Goal: Task Accomplishment & Management: Manage account settings

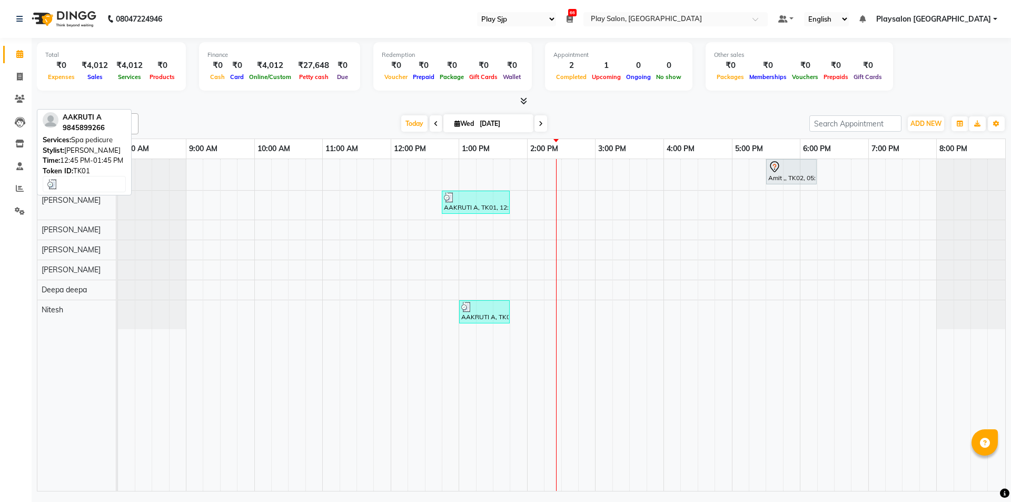
select select "94"
click at [550, 174] on div "Amit ,, TK02, 05:30 PM-06:15 PM, Blowdry + Shampoo + Conditioner[L'OREAL] Mediu…" at bounding box center [562, 325] width 888 height 332
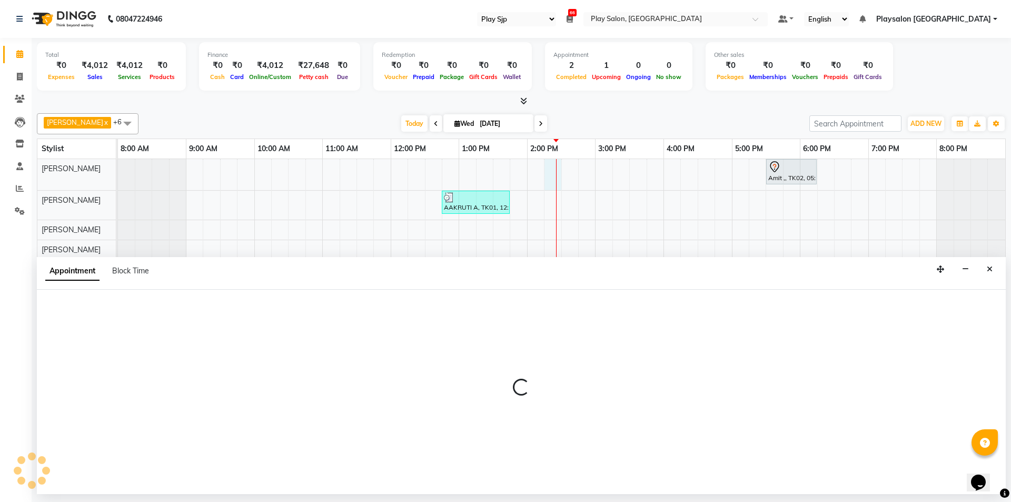
select select "80385"
select select "855"
select select "tentative"
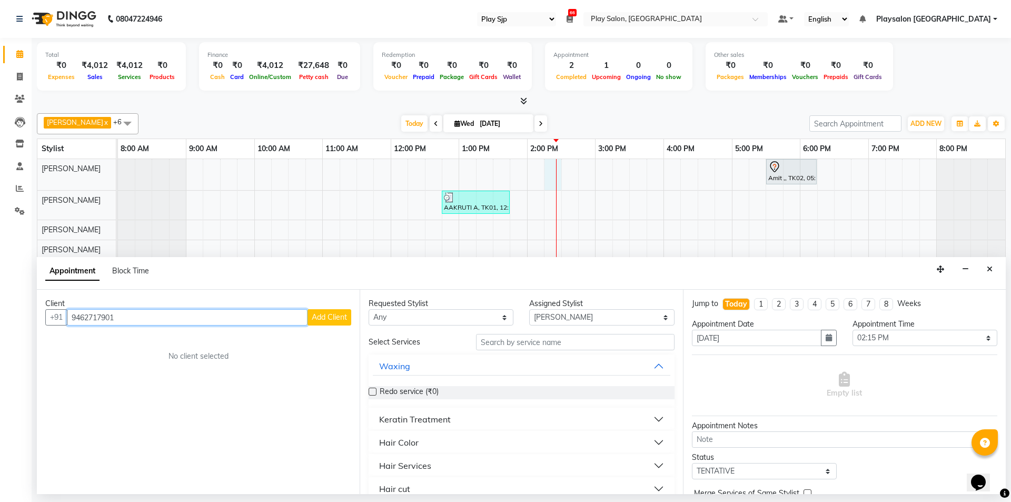
type input "9462717901"
click at [335, 317] on span "Add Client" at bounding box center [329, 316] width 35 height 9
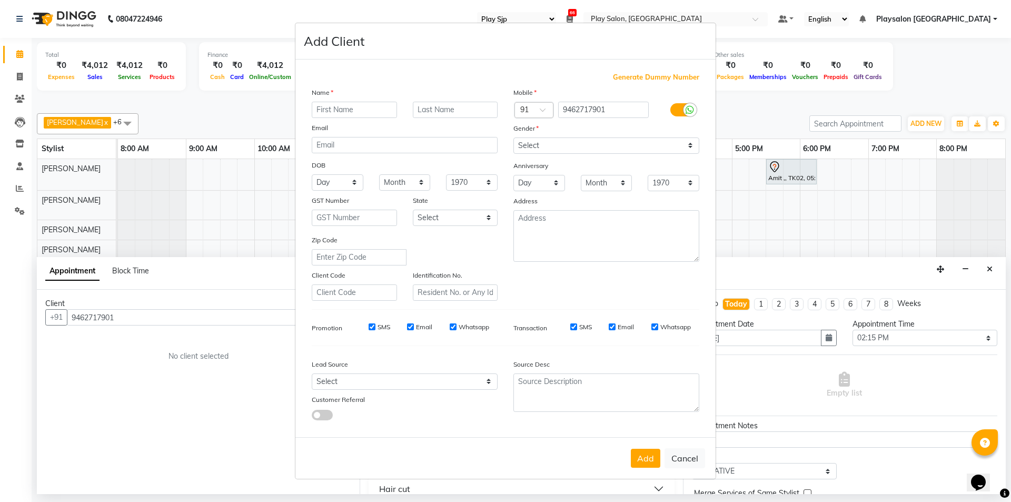
type input "a"
type input "Aman"
click at [467, 112] on input "text" at bounding box center [455, 110] width 85 height 16
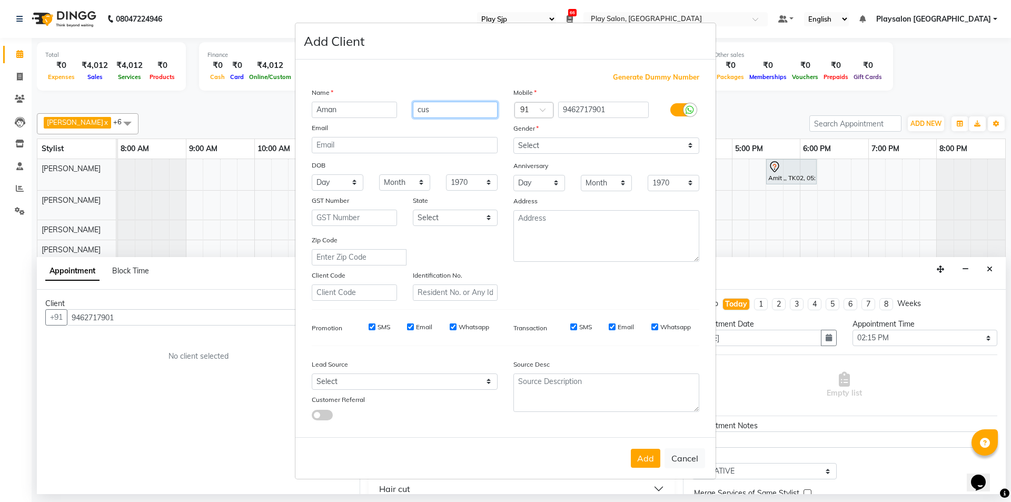
type input "cus"
click at [567, 140] on select "Select [DEMOGRAPHIC_DATA] [DEMOGRAPHIC_DATA] Other Prefer Not To Say" at bounding box center [607, 145] width 186 height 16
select select "[DEMOGRAPHIC_DATA]"
click at [514, 137] on select "Select [DEMOGRAPHIC_DATA] [DEMOGRAPHIC_DATA] Other Prefer Not To Say" at bounding box center [607, 145] width 186 height 16
click at [643, 455] on button "Add" at bounding box center [645, 458] width 29 height 19
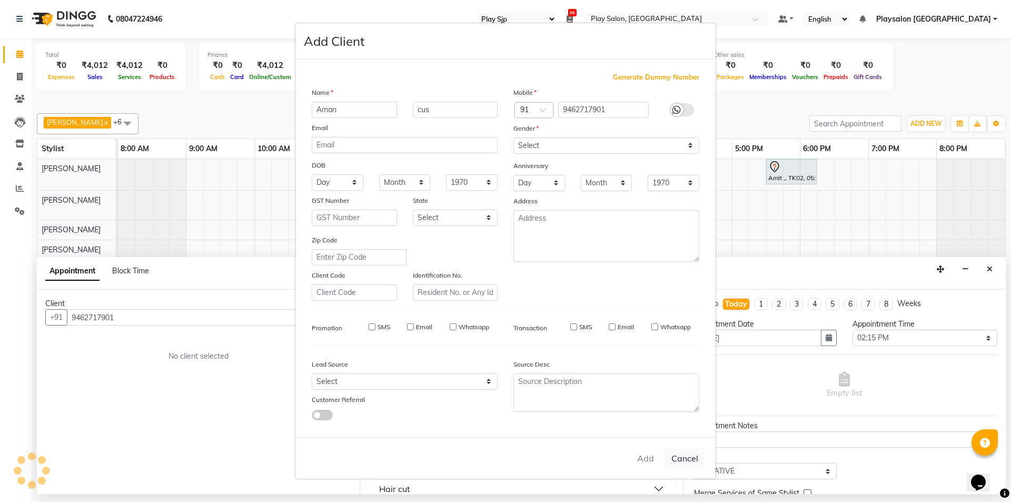
select select
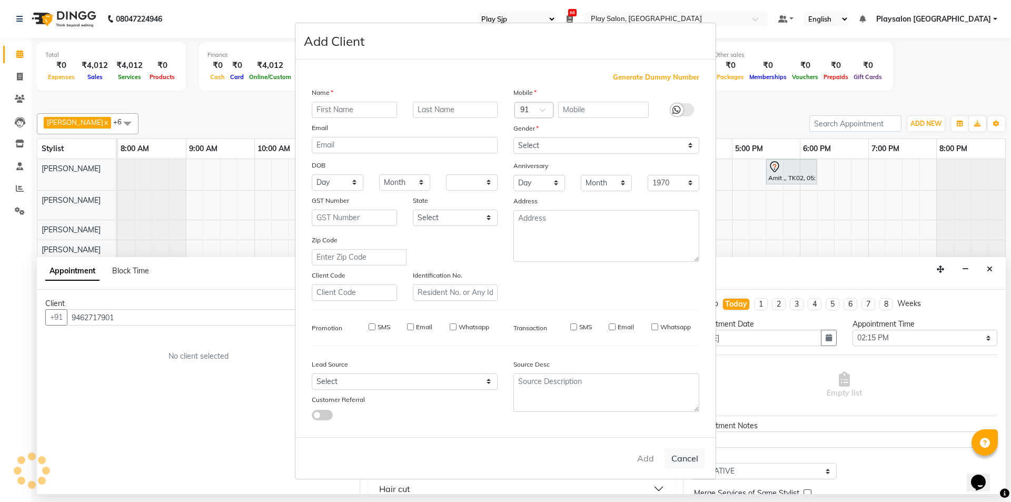
select select
checkbox input "false"
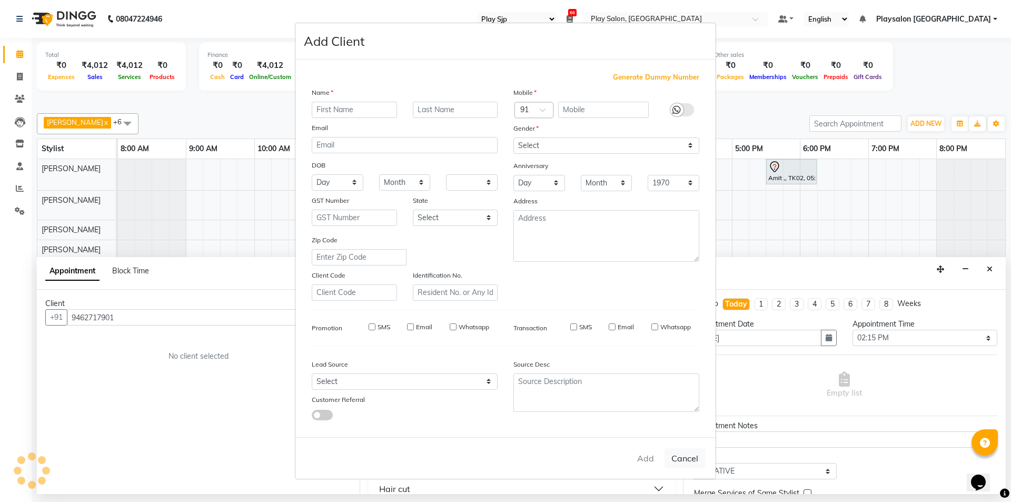
checkbox input "false"
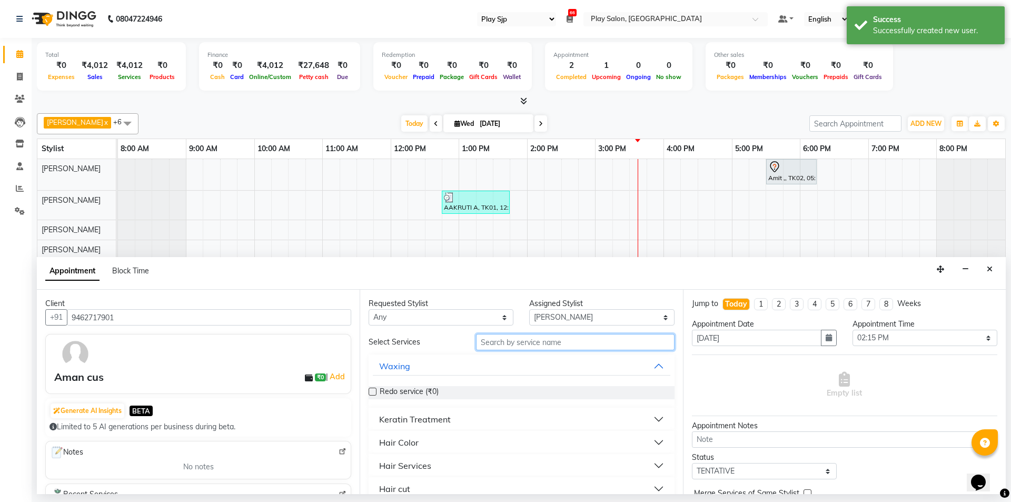
click at [491, 342] on input "text" at bounding box center [575, 342] width 199 height 16
type input "head"
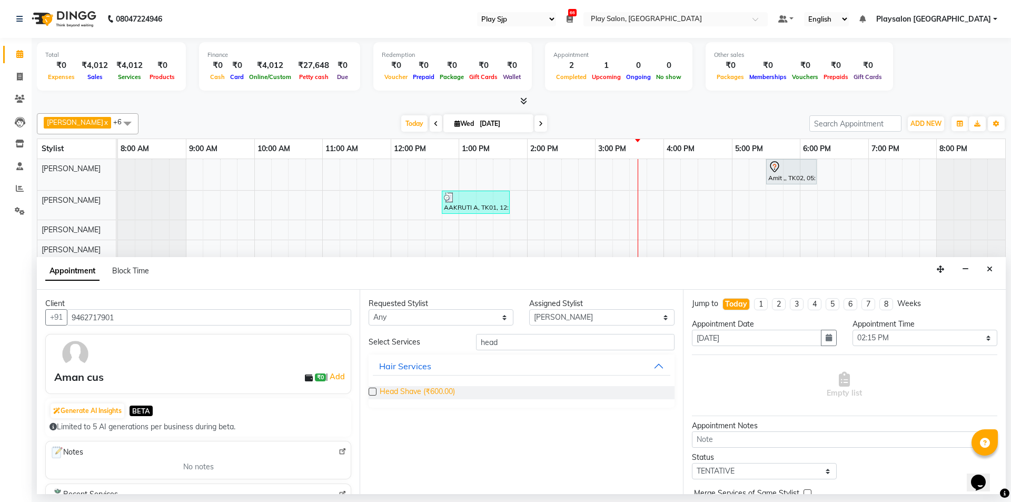
click at [441, 388] on span "Head Shave (₹600.00)" at bounding box center [417, 392] width 75 height 13
checkbox input "false"
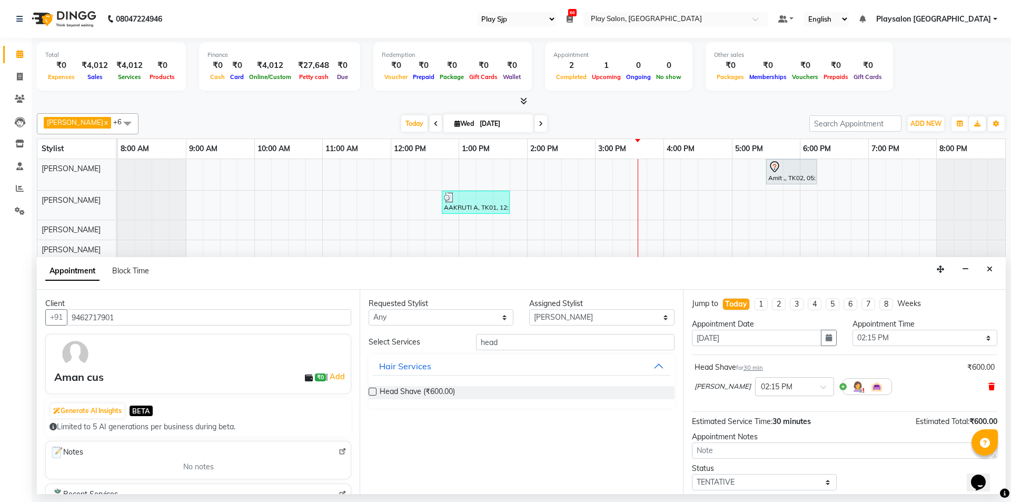
click at [989, 387] on icon at bounding box center [992, 386] width 6 height 7
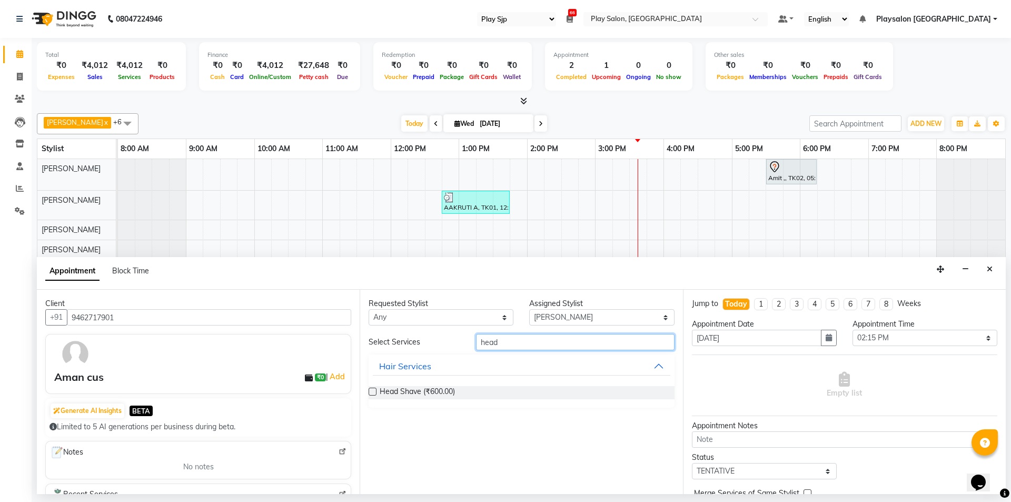
click at [505, 341] on input "head" at bounding box center [575, 342] width 199 height 16
type input "h"
click at [989, 270] on icon "Close" at bounding box center [990, 268] width 6 height 7
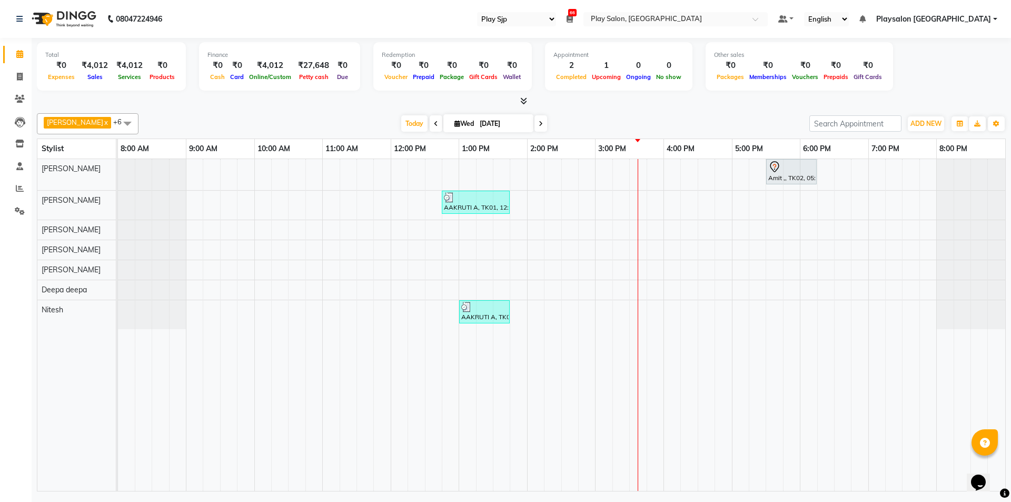
click at [632, 303] on div "Amit ,, TK02, 05:30 PM-06:15 PM, Blowdry + Shampoo + Conditioner[L'OREAL] Mediu…" at bounding box center [562, 325] width 888 height 332
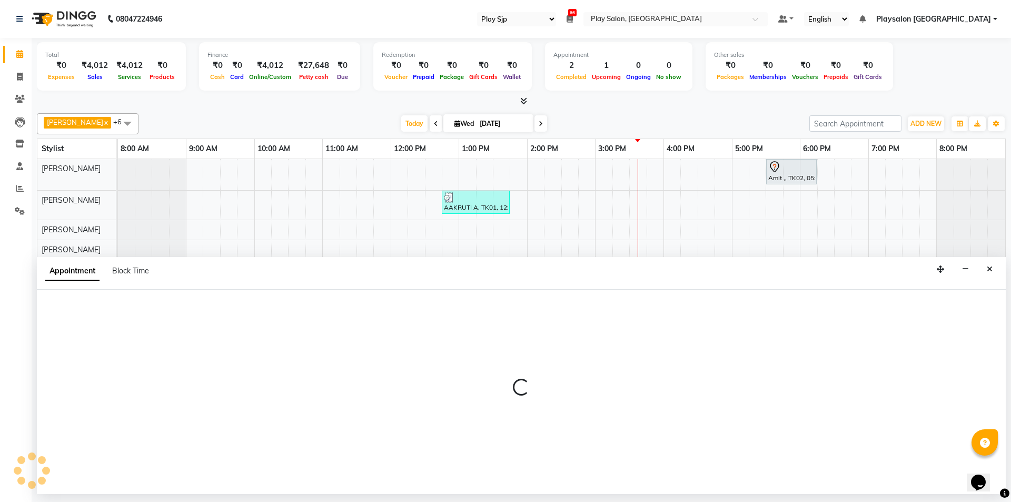
select select "88570"
select select "930"
select select "tentative"
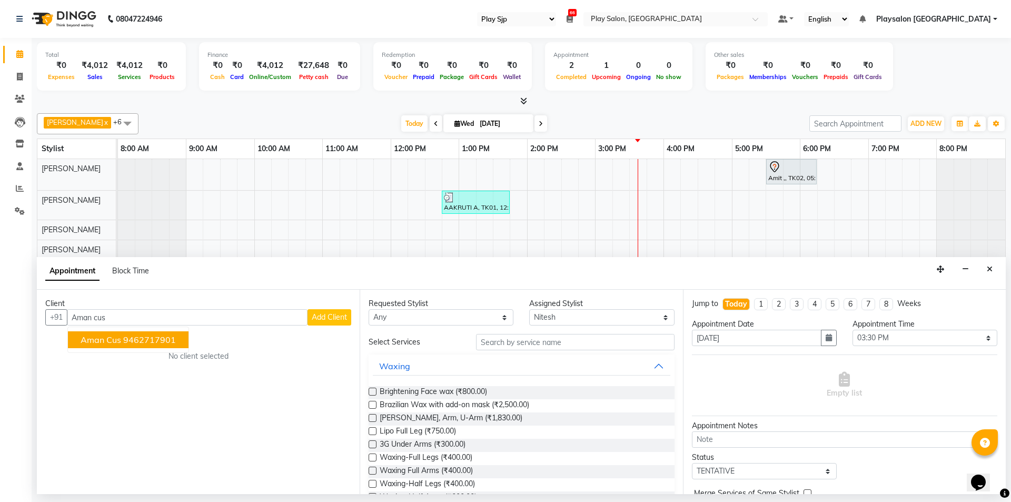
click at [127, 340] on ngb-highlight "9462717901" at bounding box center [149, 340] width 53 height 11
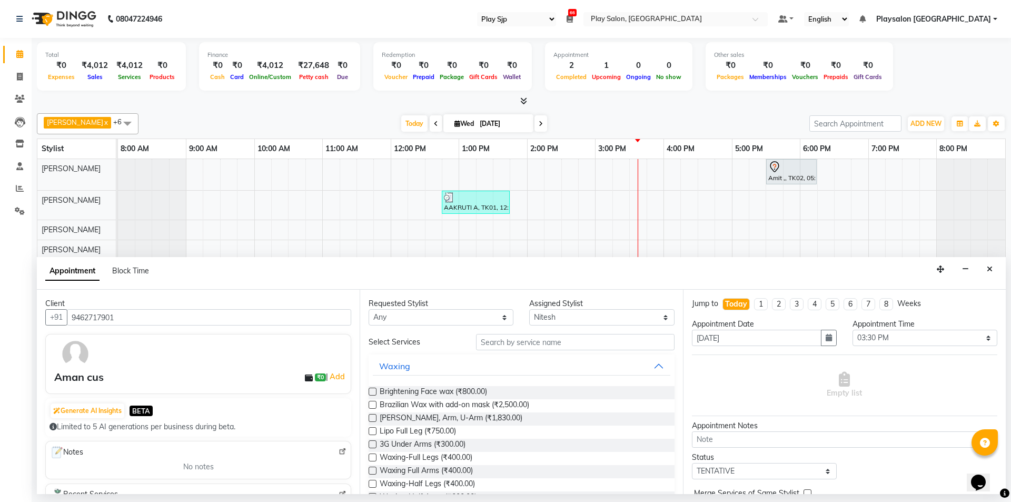
type input "9462717901"
click at [513, 343] on input "text" at bounding box center [575, 342] width 199 height 16
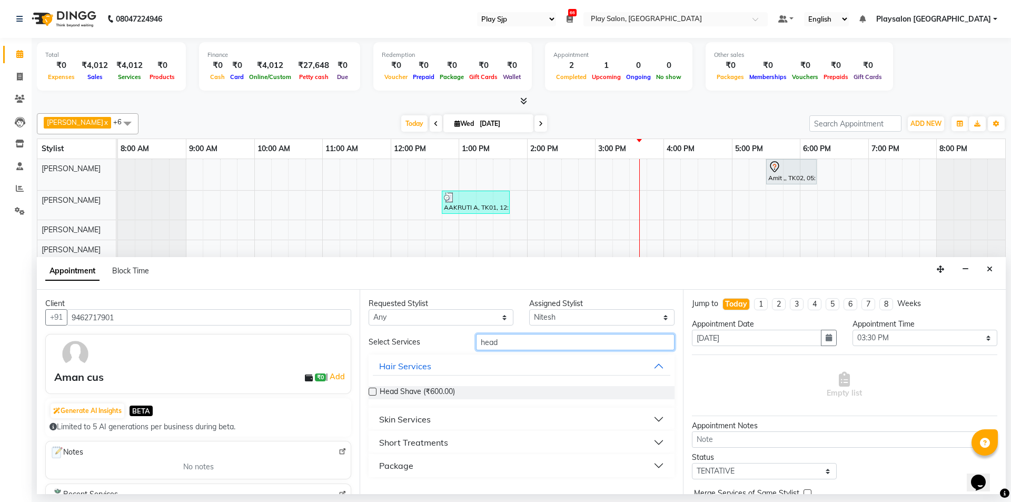
type input "head"
click at [497, 443] on button "Short Treatments" at bounding box center [521, 442] width 297 height 19
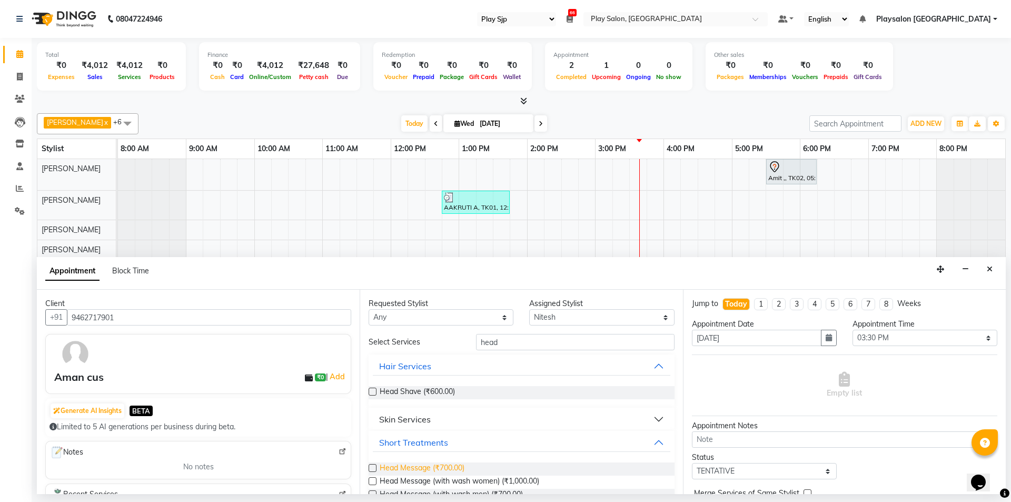
click at [455, 464] on span "Head Message (₹700.00)" at bounding box center [422, 469] width 85 height 13
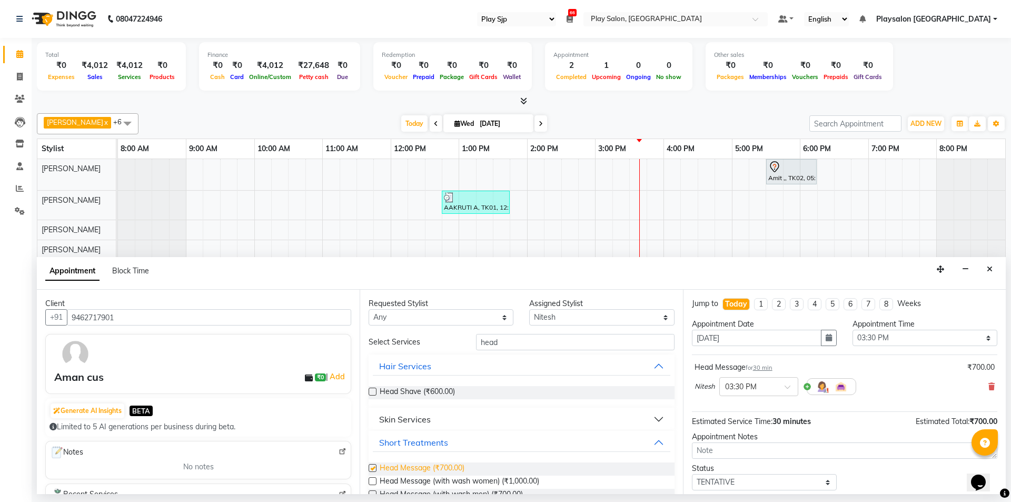
checkbox input "false"
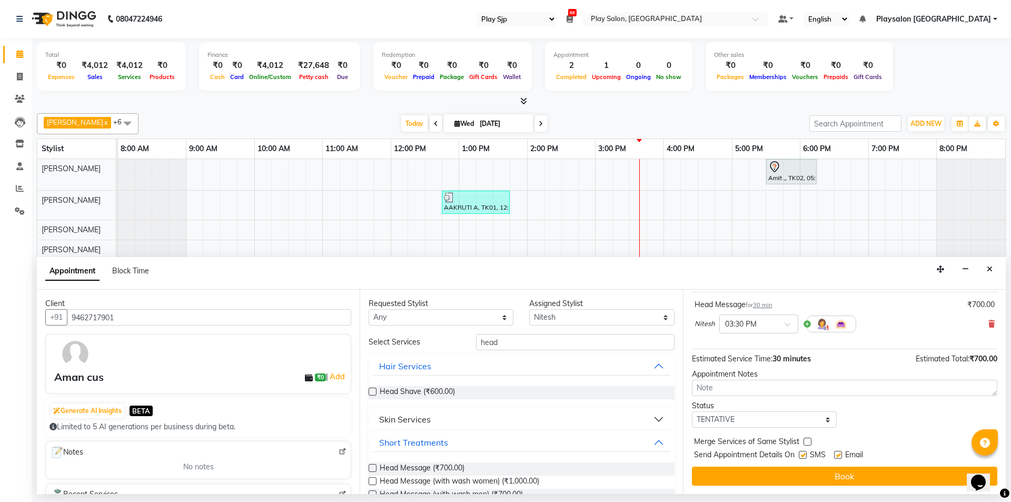
click at [805, 453] on label at bounding box center [803, 455] width 8 height 8
click at [805, 453] on input "checkbox" at bounding box center [802, 456] width 7 height 7
checkbox input "false"
click at [840, 452] on label at bounding box center [838, 455] width 8 height 8
click at [840, 453] on input "checkbox" at bounding box center [837, 456] width 7 height 7
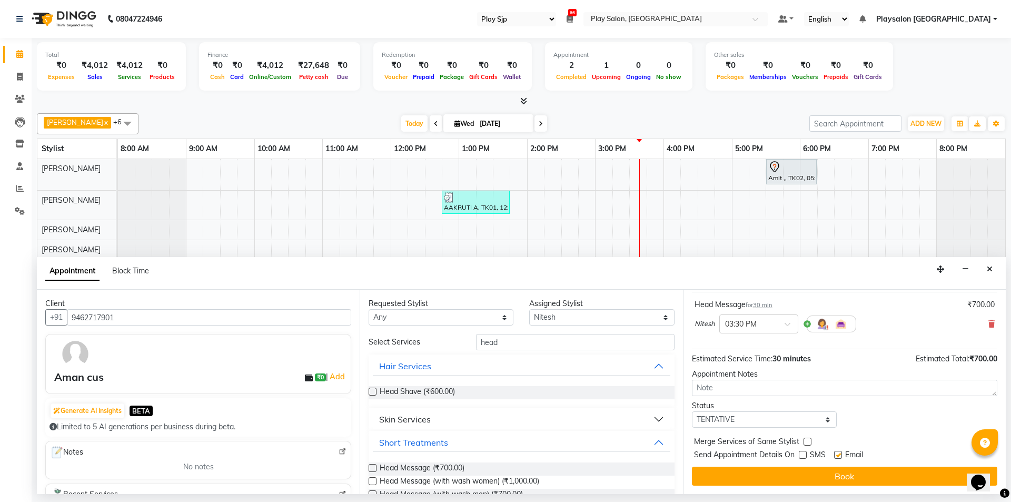
checkbox input "false"
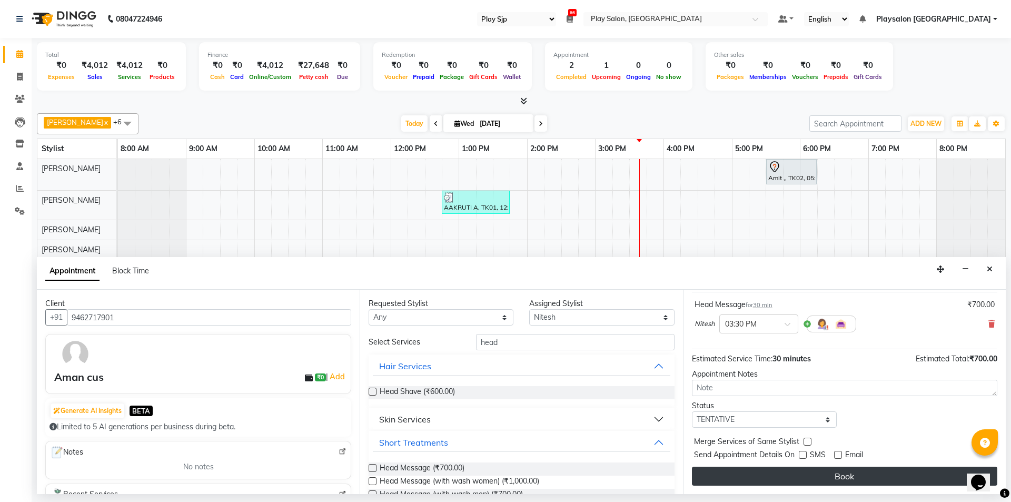
click at [839, 477] on button "Book" at bounding box center [845, 476] width 306 height 19
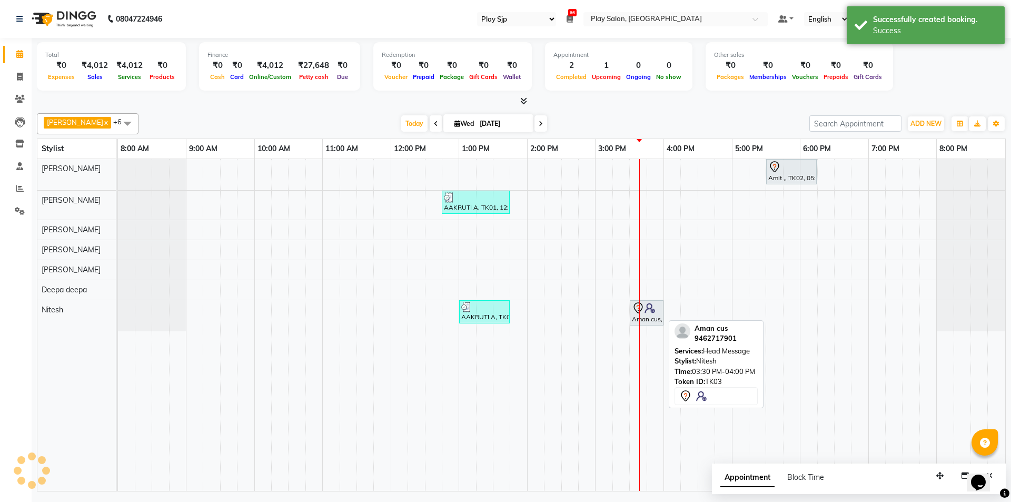
click at [643, 311] on icon at bounding box center [638, 308] width 13 height 13
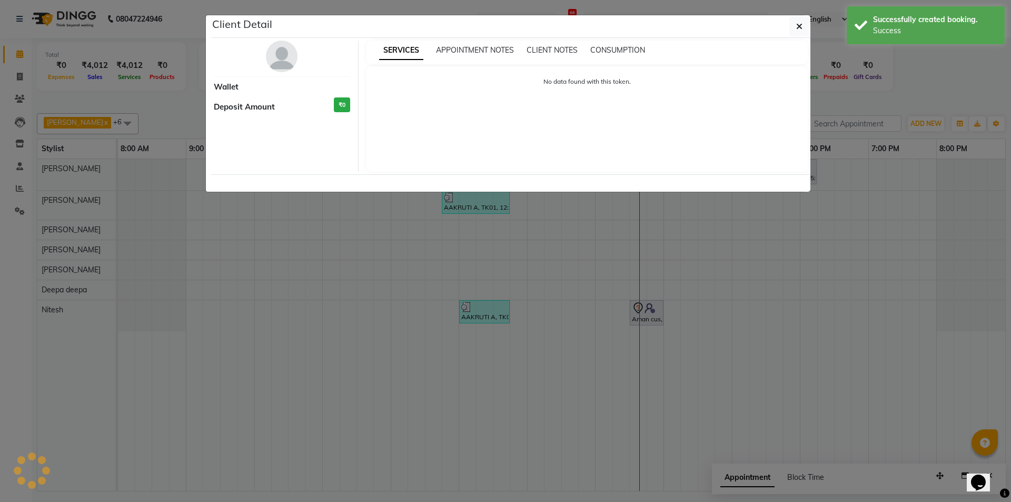
select select "7"
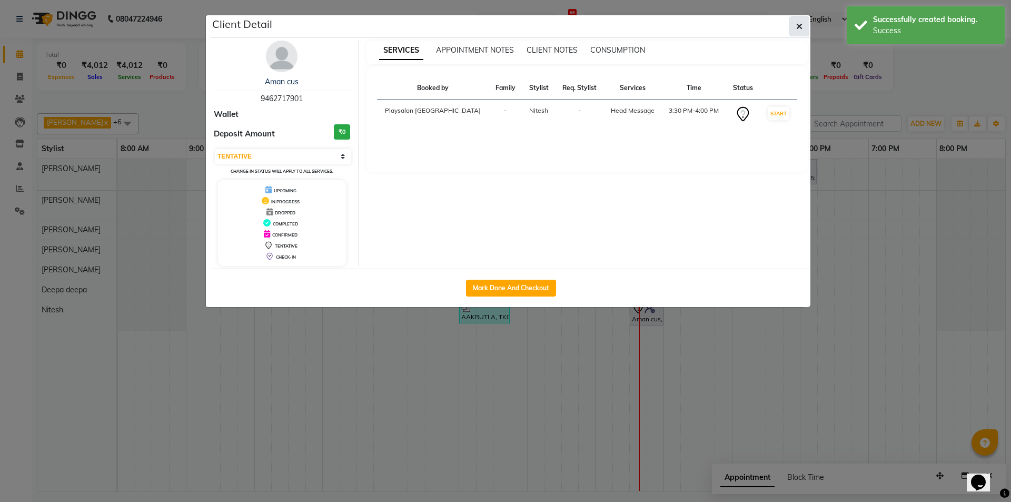
click at [799, 26] on icon "button" at bounding box center [799, 26] width 6 height 8
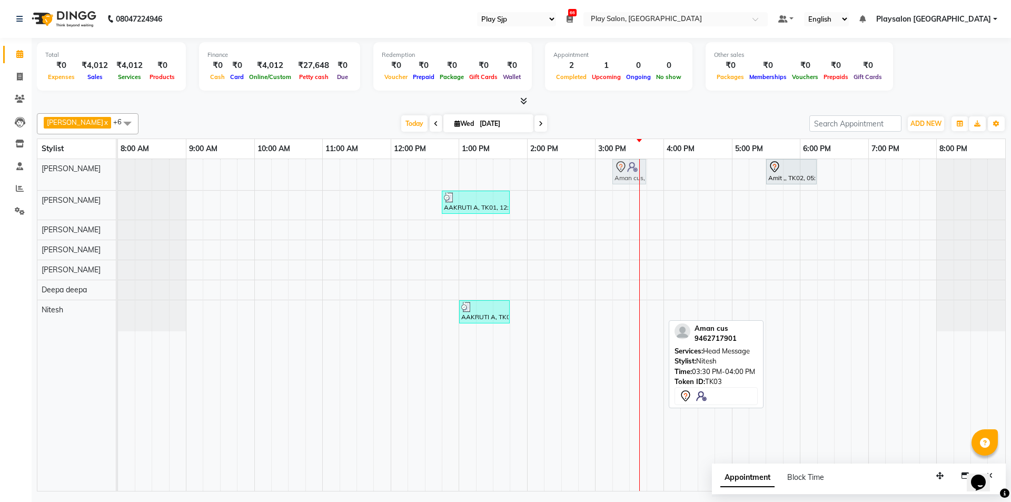
drag, startPoint x: 653, startPoint y: 312, endPoint x: 634, endPoint y: 170, distance: 144.0
click at [634, 170] on tbody "Amit ,, TK02, 05:30 PM-06:15 PM, Blowdry + Shampoo + Conditioner[L'OREAL] Mediu…" at bounding box center [562, 245] width 888 height 172
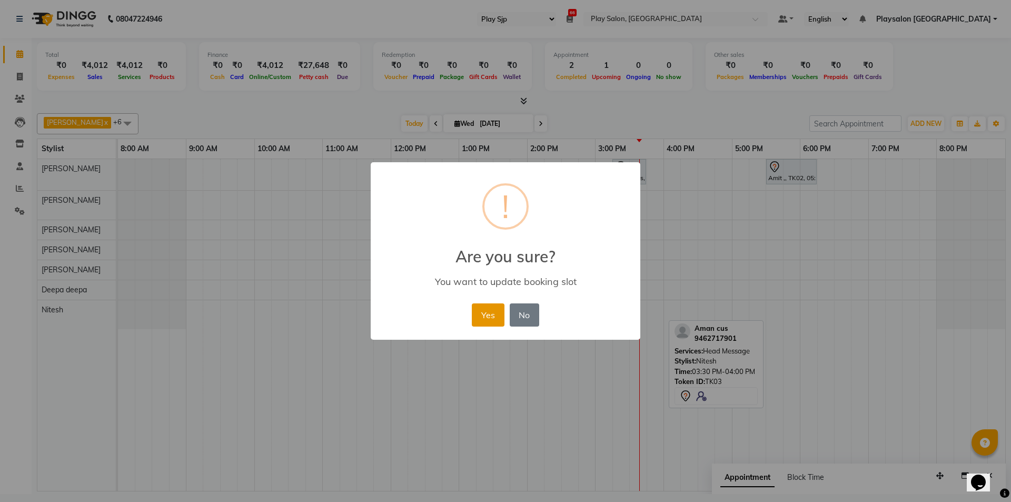
click at [491, 317] on button "Yes" at bounding box center [488, 314] width 32 height 23
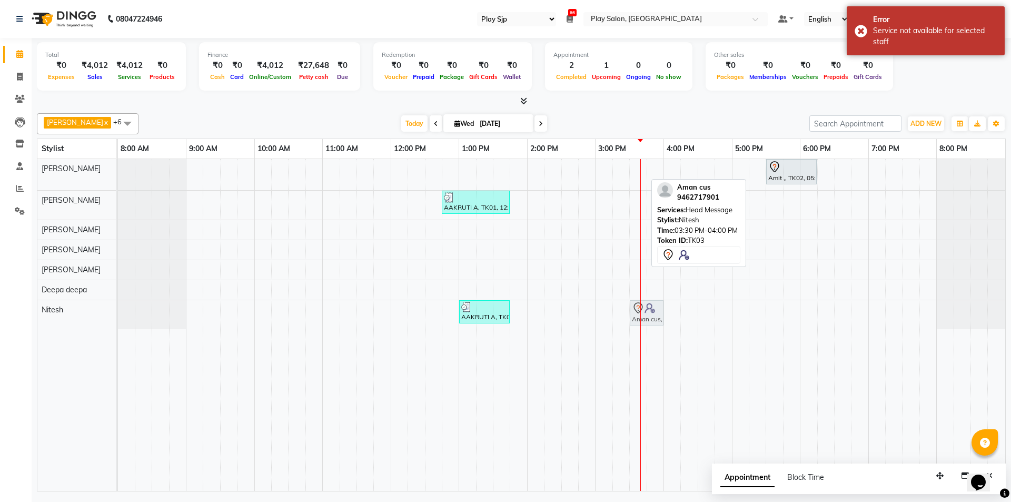
drag, startPoint x: 628, startPoint y: 172, endPoint x: 645, endPoint y: 304, distance: 133.2
click at [644, 306] on tbody "Aman cus, TK03, 03:30 PM-04:00 PM, Head Message Amit ,, TK02, 05:30 PM-06:15 PM…" at bounding box center [562, 244] width 888 height 170
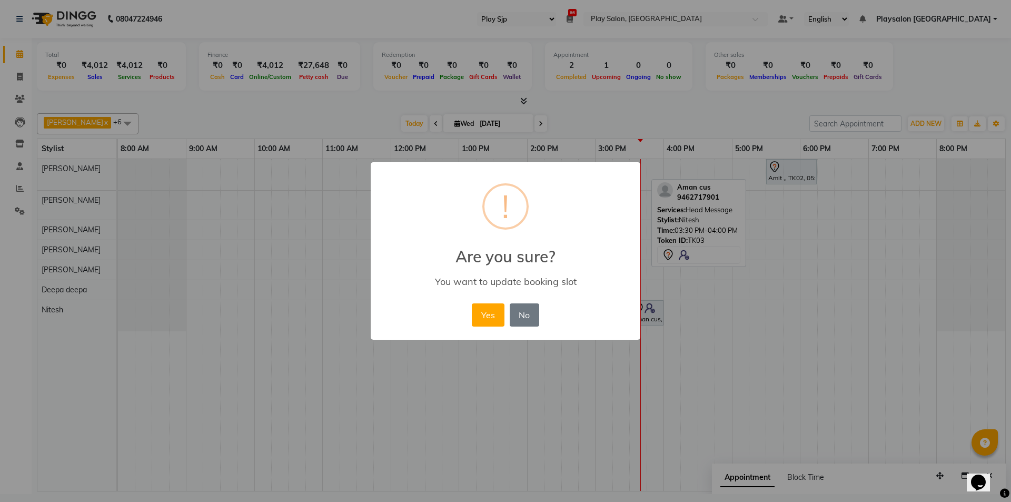
click at [480, 311] on button "Yes" at bounding box center [488, 314] width 32 height 23
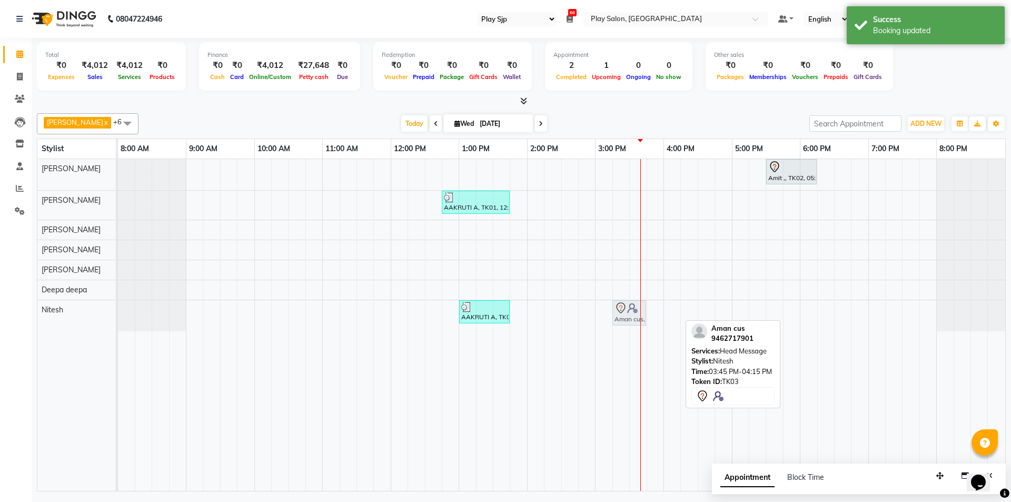
drag, startPoint x: 661, startPoint y: 313, endPoint x: 629, endPoint y: 313, distance: 31.6
click at [118, 313] on div "AAKRUTI A, TK01, 01:00 PM-01:45 PM, Loreal Deep Nourishing Treatment Aman cus, …" at bounding box center [118, 315] width 0 height 31
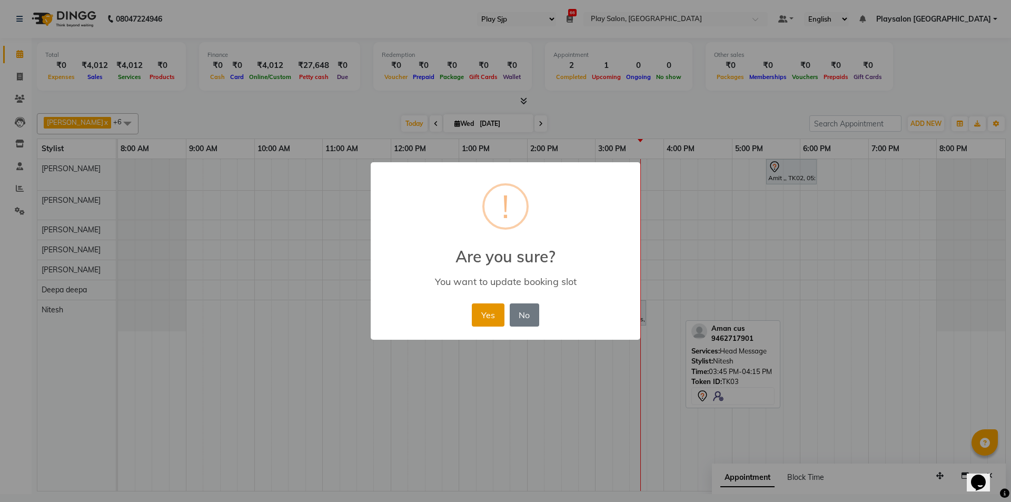
click at [481, 321] on button "Yes" at bounding box center [488, 314] width 32 height 23
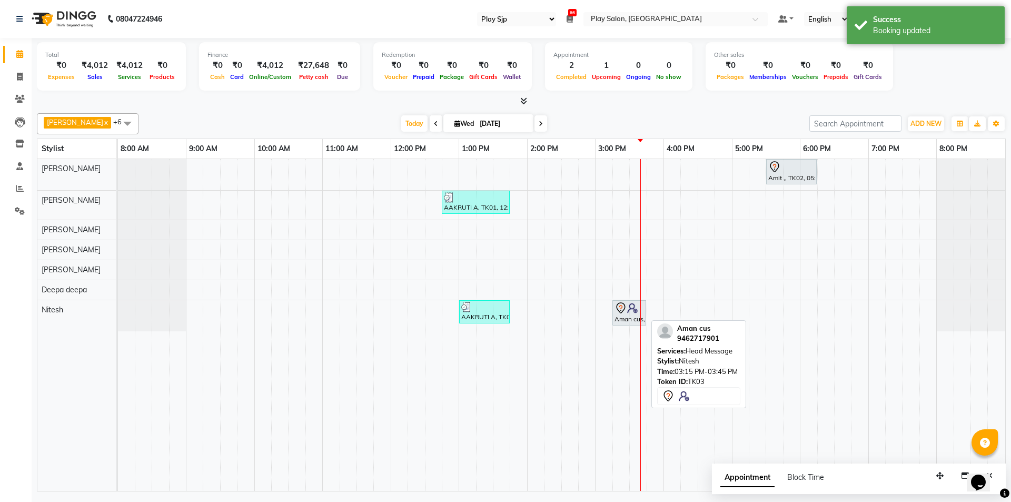
click at [630, 310] on img at bounding box center [632, 308] width 11 height 11
click at [623, 311] on icon at bounding box center [620, 307] width 9 height 11
select select "7"
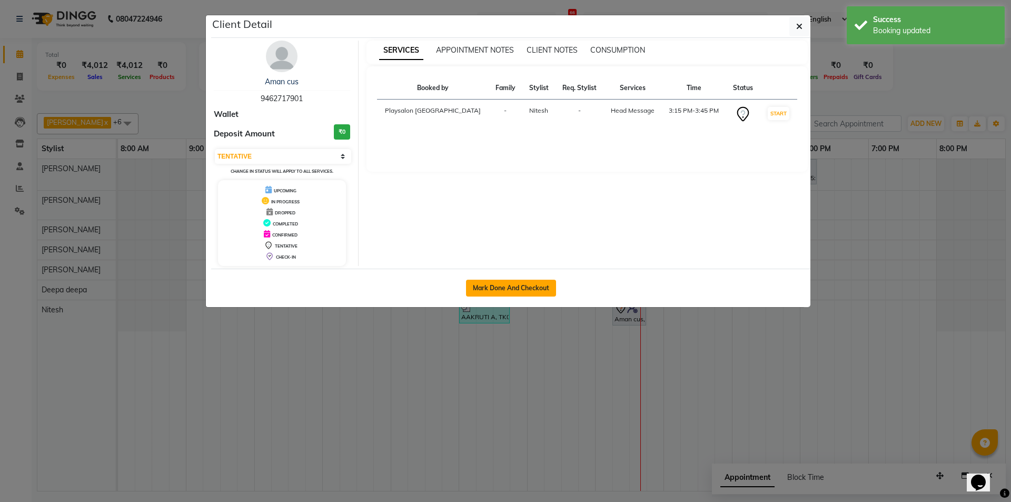
click at [529, 283] on button "Mark Done And Checkout" at bounding box center [511, 288] width 90 height 17
select select "service"
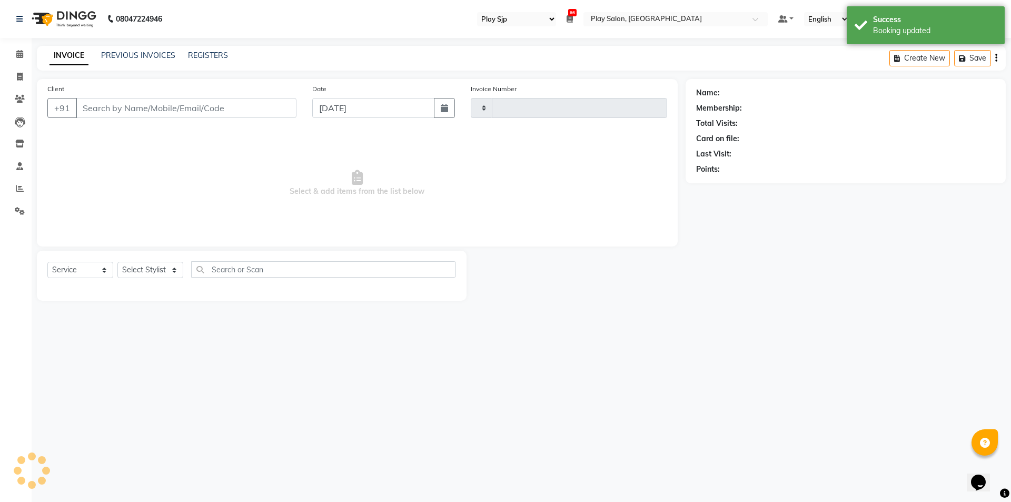
type input "0627"
select select "8308"
select select "product"
select select "80387"
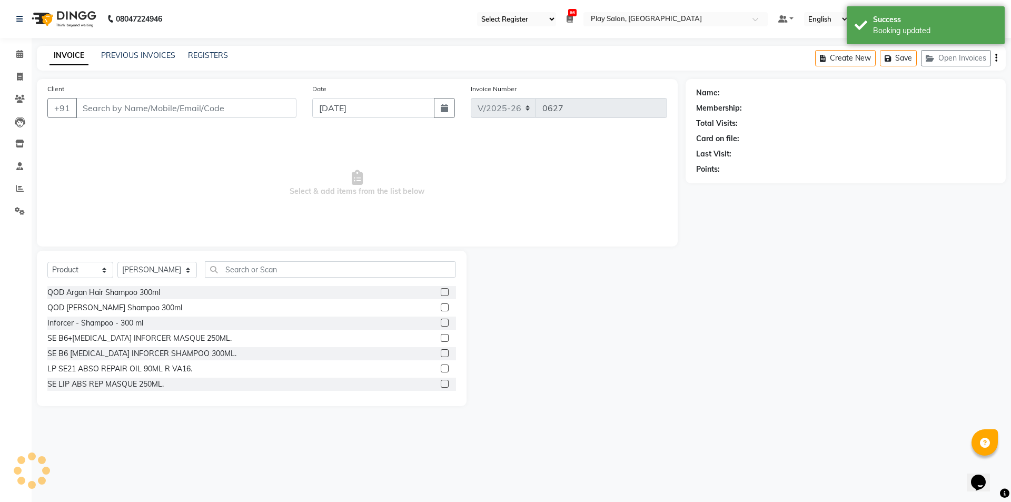
type input "9462717901"
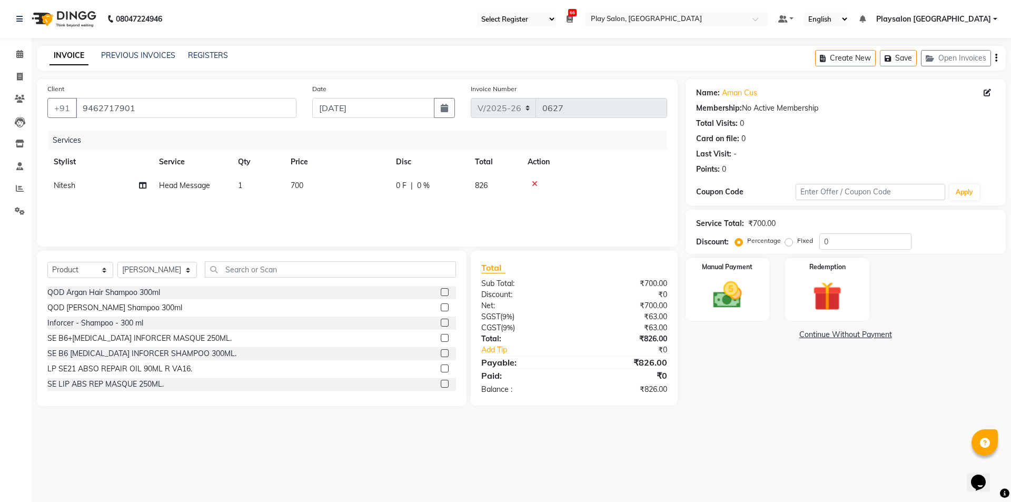
click at [301, 182] on span "700" at bounding box center [297, 185] width 13 height 9
select select "88570"
click at [371, 191] on input "700" at bounding box center [386, 188] width 93 height 16
type input "7"
type input "650"
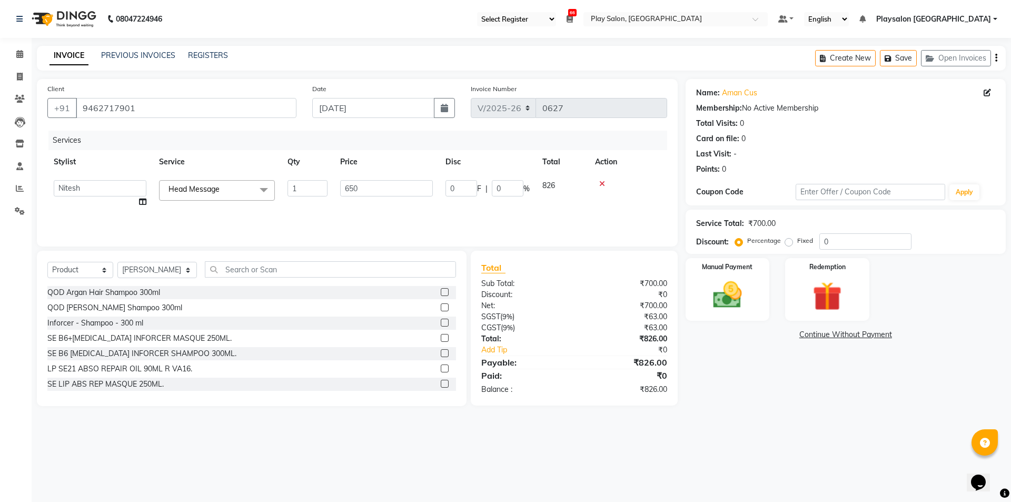
click at [369, 209] on div "Services Stylist Service Qty Price Disc Total Action Admin [PERSON_NAME] [PERSO…" at bounding box center [357, 183] width 620 height 105
click at [734, 288] on img at bounding box center [727, 295] width 49 height 35
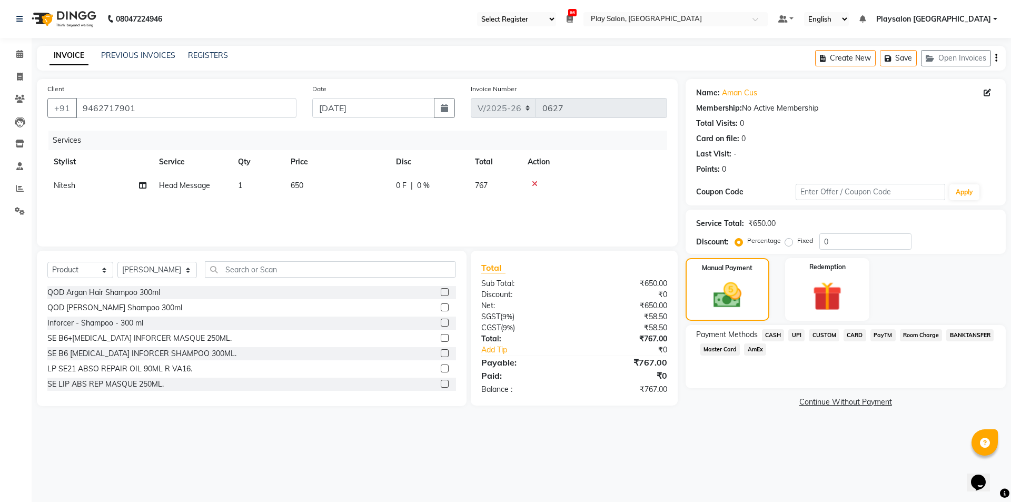
click at [793, 332] on span "UPI" at bounding box center [797, 335] width 16 height 12
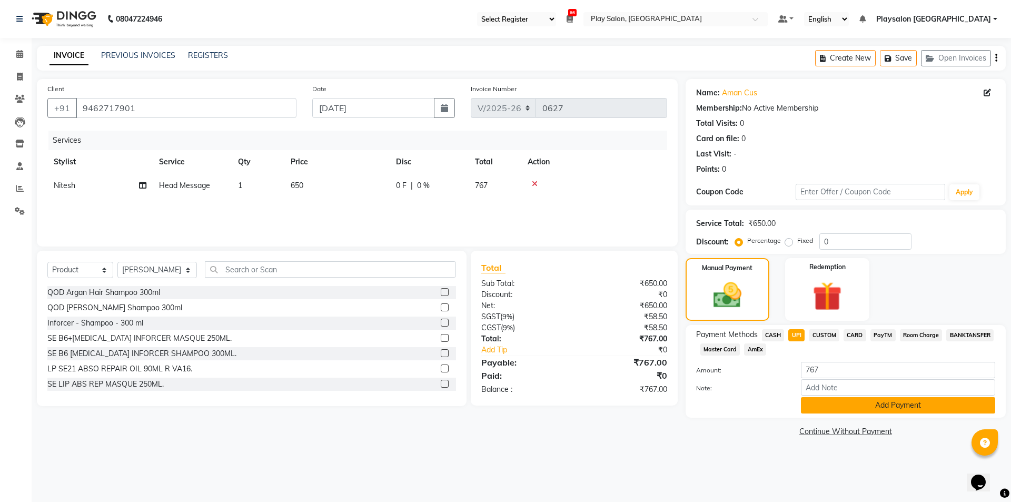
click at [838, 401] on button "Add Payment" at bounding box center [898, 405] width 194 height 16
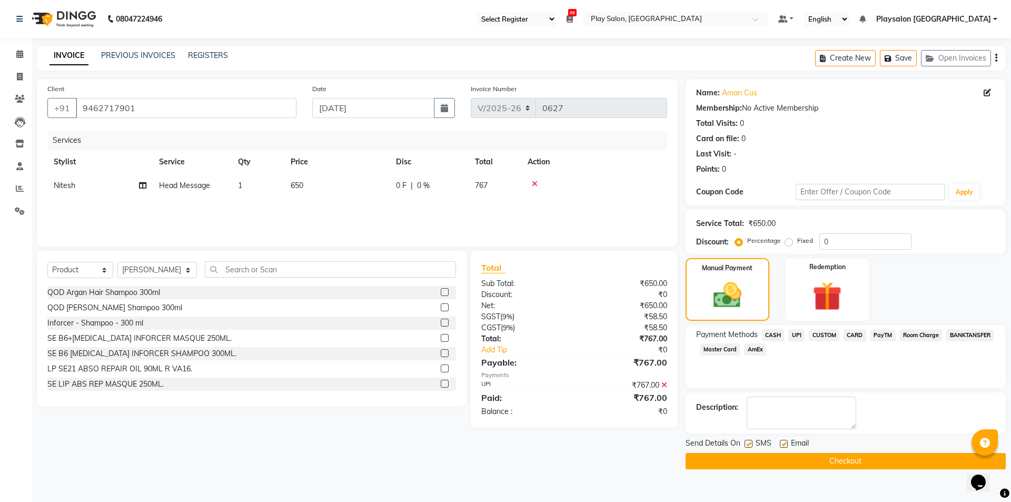
click at [785, 447] on label at bounding box center [784, 444] width 8 height 8
click at [785, 447] on input "checkbox" at bounding box center [783, 444] width 7 height 7
checkbox input "false"
click at [749, 441] on label at bounding box center [749, 444] width 8 height 8
click at [749, 441] on input "checkbox" at bounding box center [748, 444] width 7 height 7
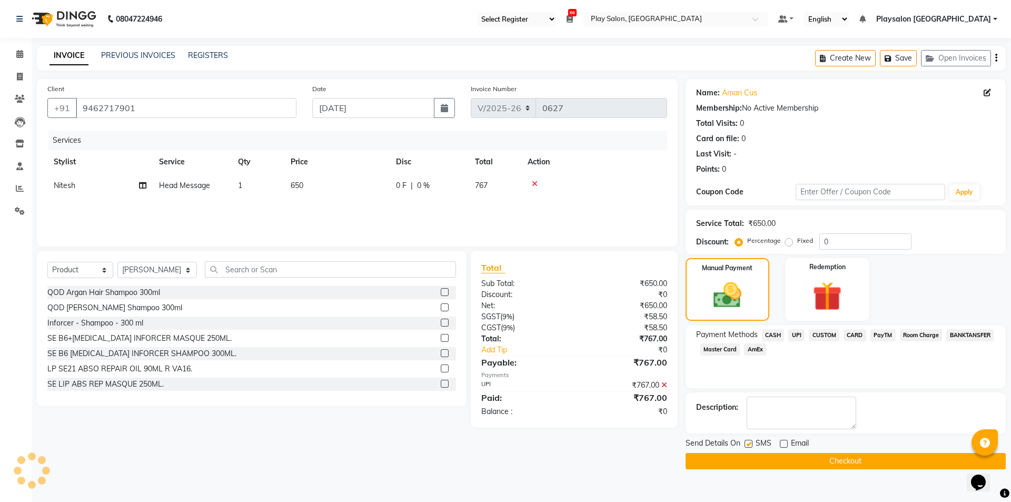
checkbox input "false"
click at [761, 454] on button "Checkout" at bounding box center [846, 461] width 320 height 16
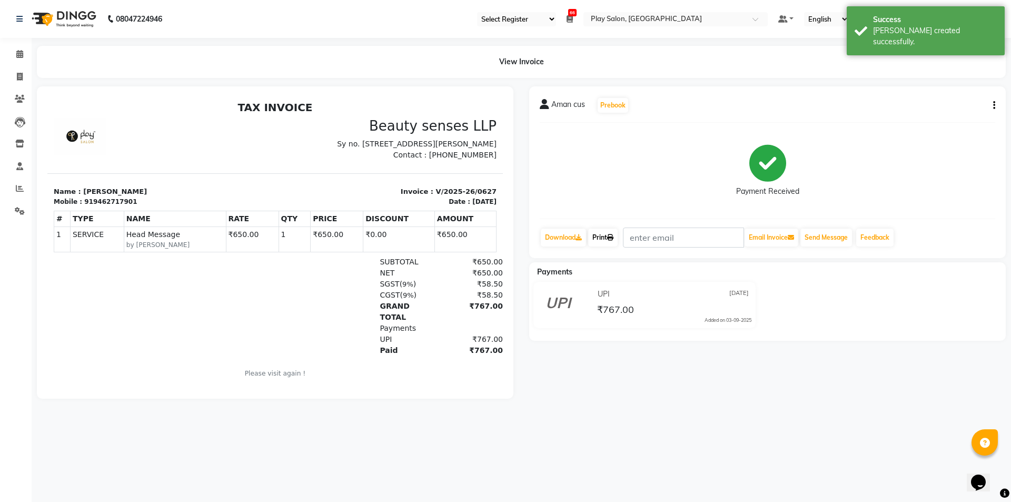
click at [611, 238] on link "Print" at bounding box center [602, 238] width 29 height 18
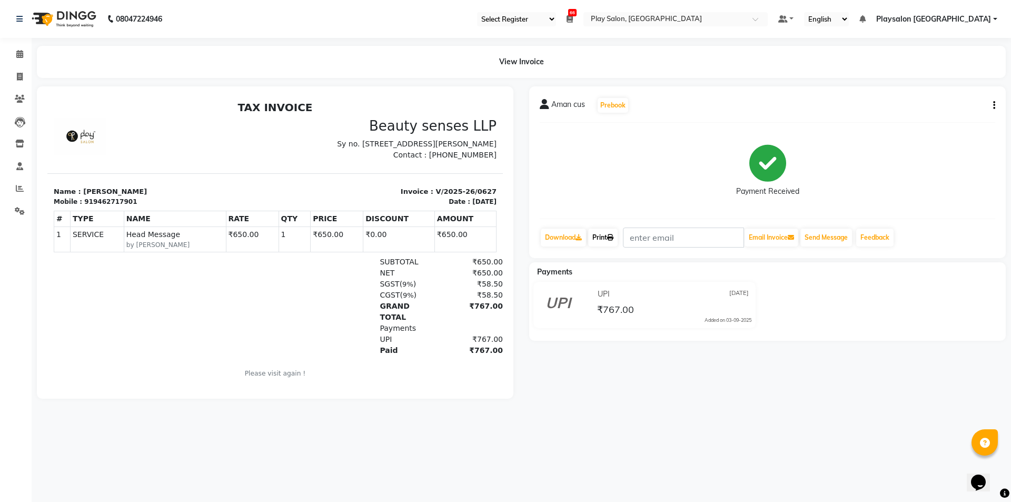
click at [596, 234] on link "Print" at bounding box center [602, 238] width 29 height 18
click at [14, 56] on span at bounding box center [20, 54] width 18 height 12
